Goal: Information Seeking & Learning: Learn about a topic

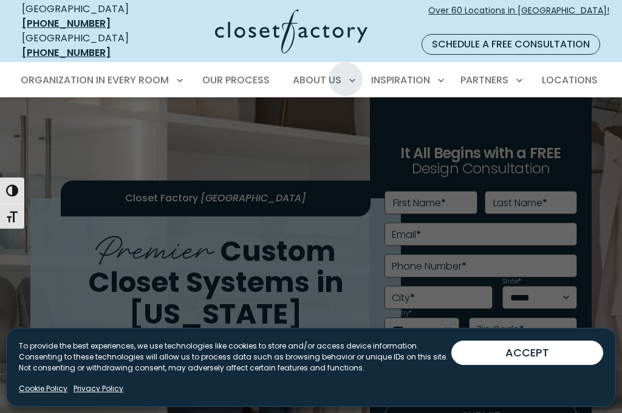
click at [325, 117] on span "About Closet Factory" at bounding box center [304, 123] width 108 height 12
click at [559, 13] on span "Over 60 Locations in [GEOGRAPHIC_DATA]!" at bounding box center [519, 17] width 181 height 26
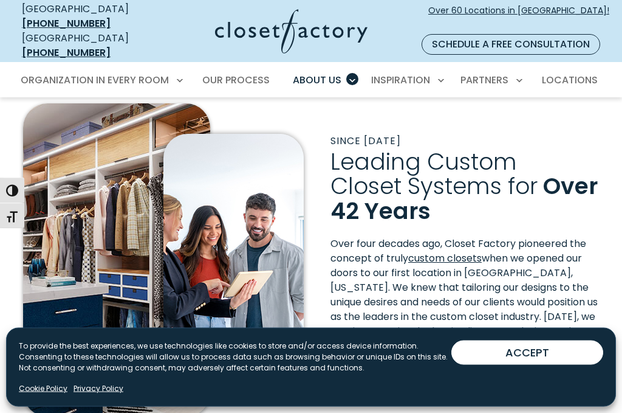
scroll to position [233, 0]
click at [580, 184] on h2 "Leading Custom Closet Systems for Over 42 Years" at bounding box center [465, 185] width 269 height 74
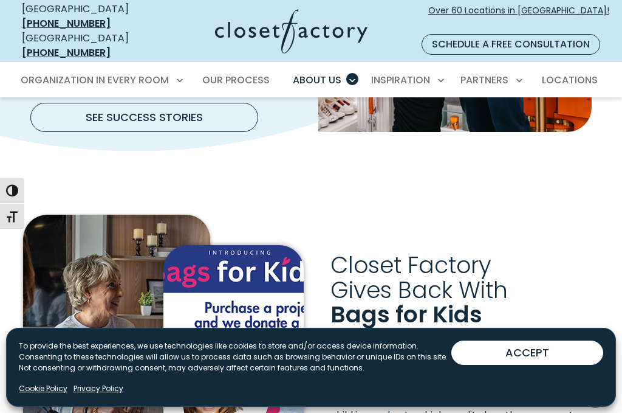
scroll to position [1659, 0]
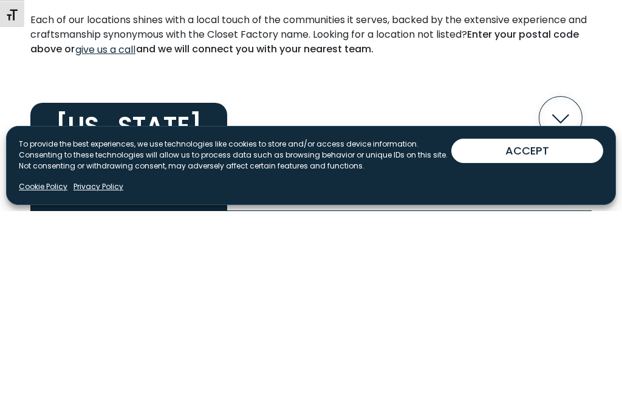
type input "*****"
click at [405, 77] on button "SEARCH" at bounding box center [438, 94] width 122 height 35
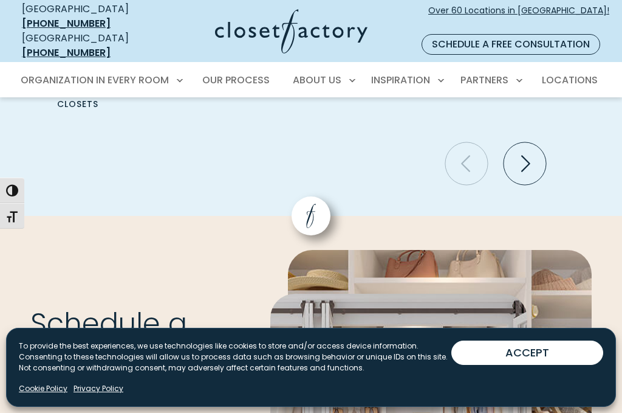
scroll to position [3427, 0]
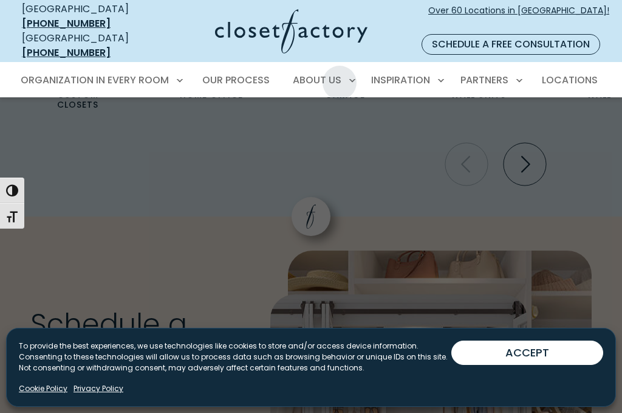
click at [280, 184] on span "Careers" at bounding box center [268, 190] width 37 height 12
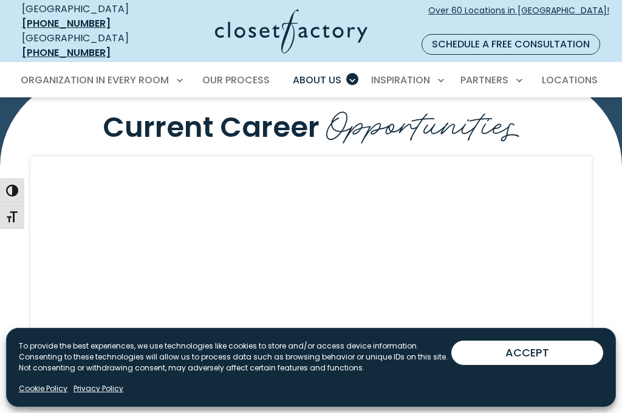
scroll to position [1067, 0]
